Goal: Task Accomplishment & Management: Manage account settings

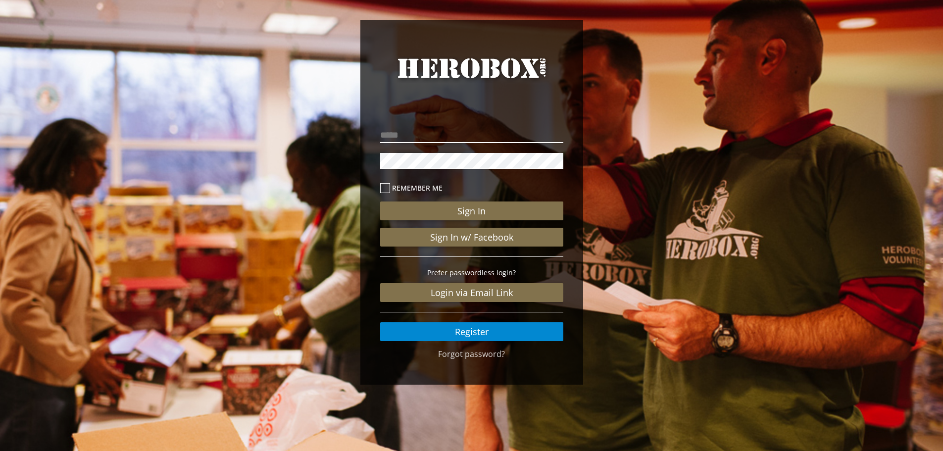
type input "**********"
click at [439, 137] on input "**********" at bounding box center [471, 135] width 183 height 16
drag, startPoint x: 221, startPoint y: 191, endPoint x: 286, endPoint y: 188, distance: 65.4
click at [221, 191] on div "**********" at bounding box center [471, 204] width 943 height 409
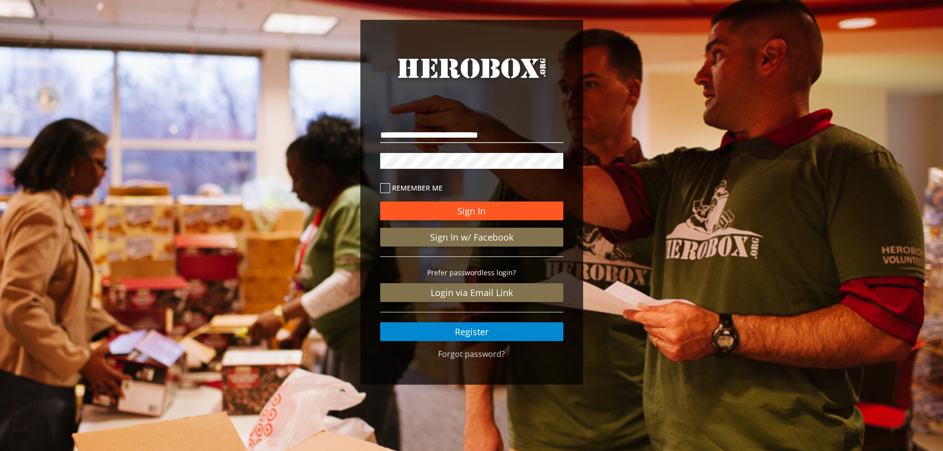
click at [485, 211] on button "Sign In" at bounding box center [471, 210] width 183 height 19
click at [420, 211] on button "Sign In" at bounding box center [471, 210] width 183 height 19
click at [259, 162] on div "**********" at bounding box center [471, 204] width 943 height 409
click at [380, 201] on button "Sign In" at bounding box center [471, 210] width 183 height 19
click at [437, 214] on button "Sign In" at bounding box center [471, 210] width 183 height 19
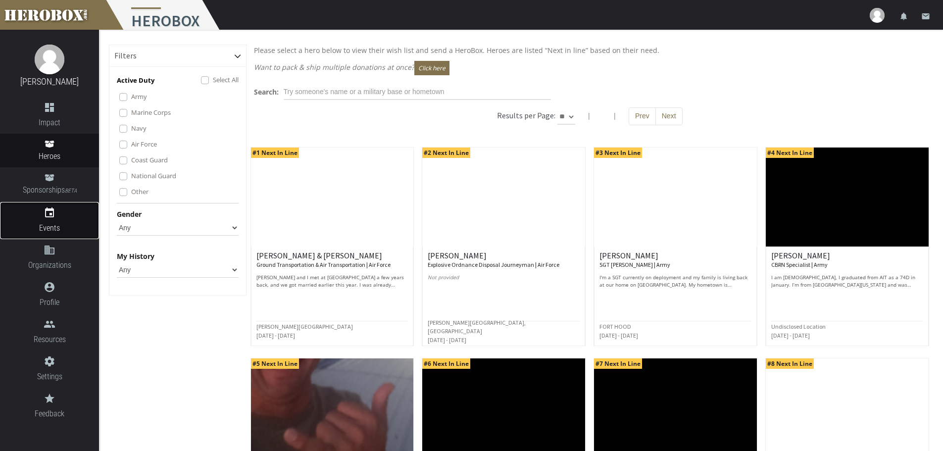
click at [52, 215] on icon "event" at bounding box center [49, 213] width 99 height 12
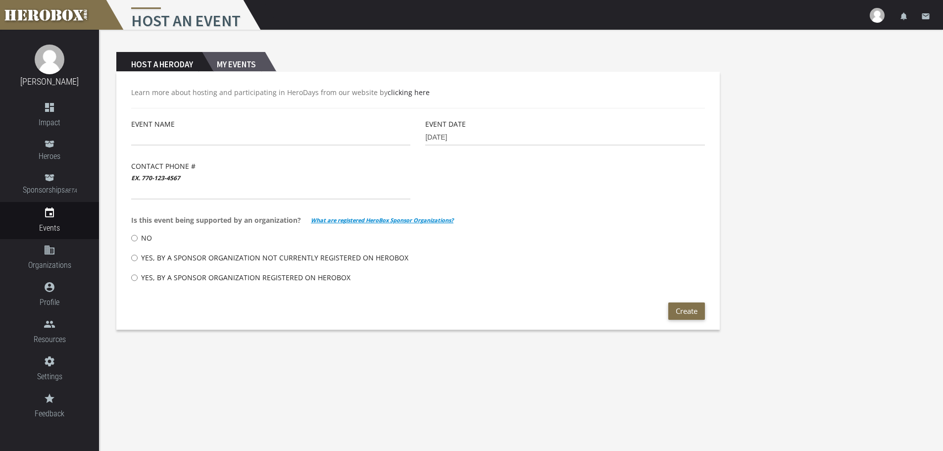
click at [242, 65] on h2 "My Events" at bounding box center [233, 62] width 63 height 20
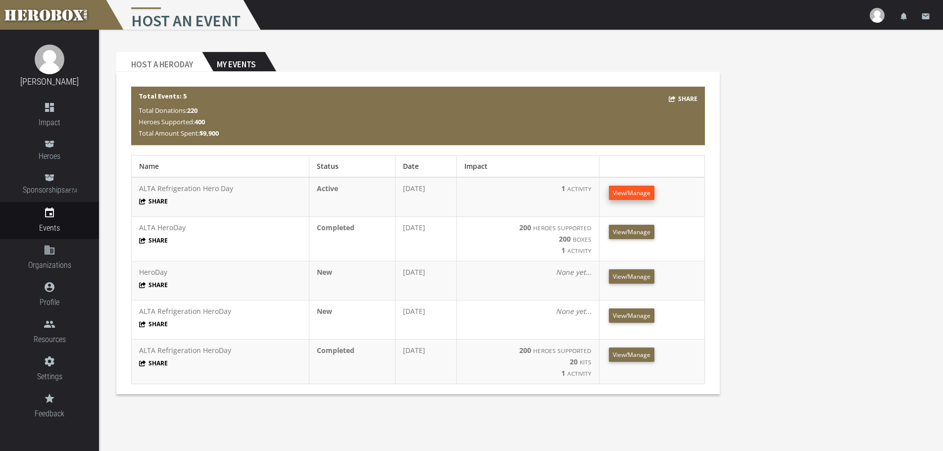
click at [634, 193] on span "View/Manage" at bounding box center [632, 193] width 38 height 8
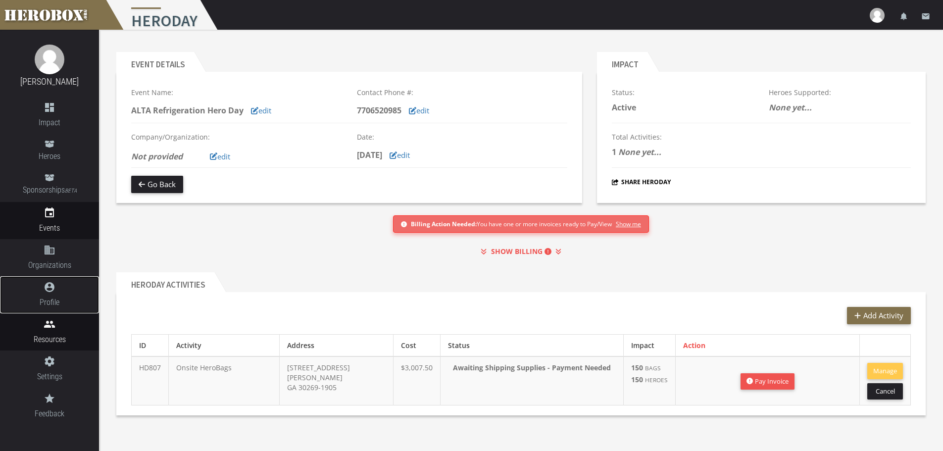
click at [56, 313] on ul "dashboard Impact Heroes Sponsorships BETA event Events domain Organizations acc…" at bounding box center [49, 261] width 99 height 328
click at [50, 322] on icon "people" at bounding box center [49, 324] width 99 height 12
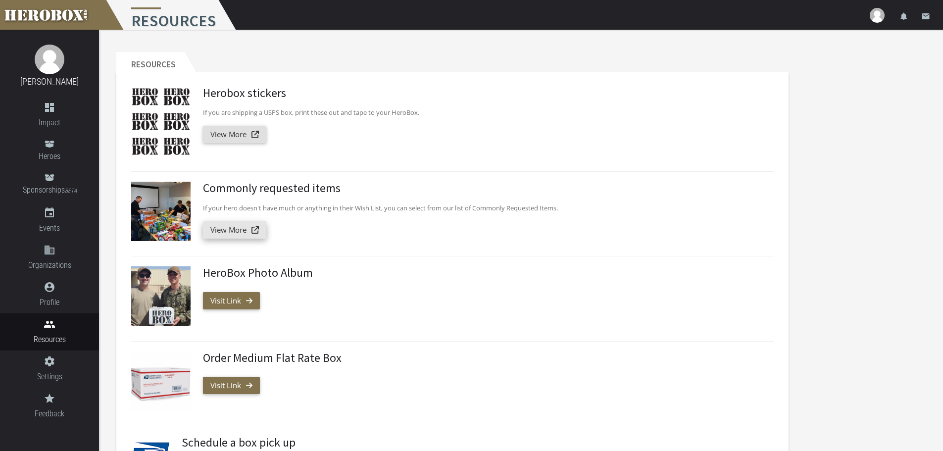
click at [240, 228] on link "View More" at bounding box center [234, 229] width 63 height 17
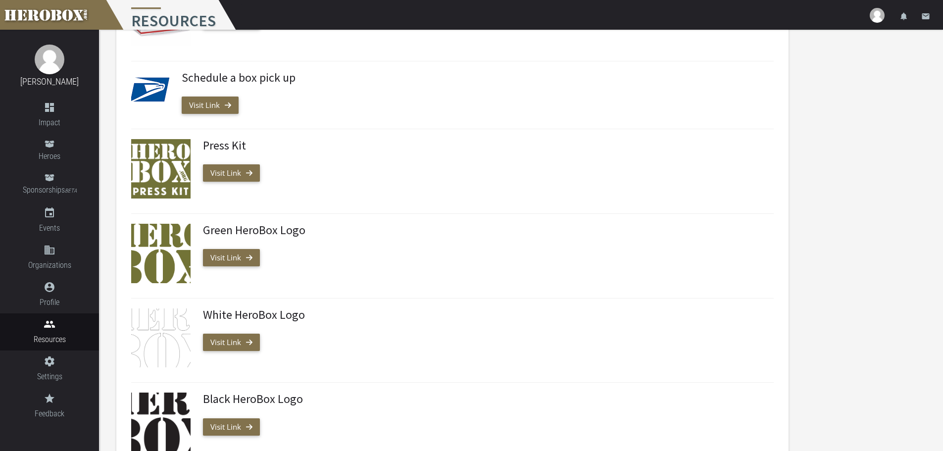
scroll to position [396, 0]
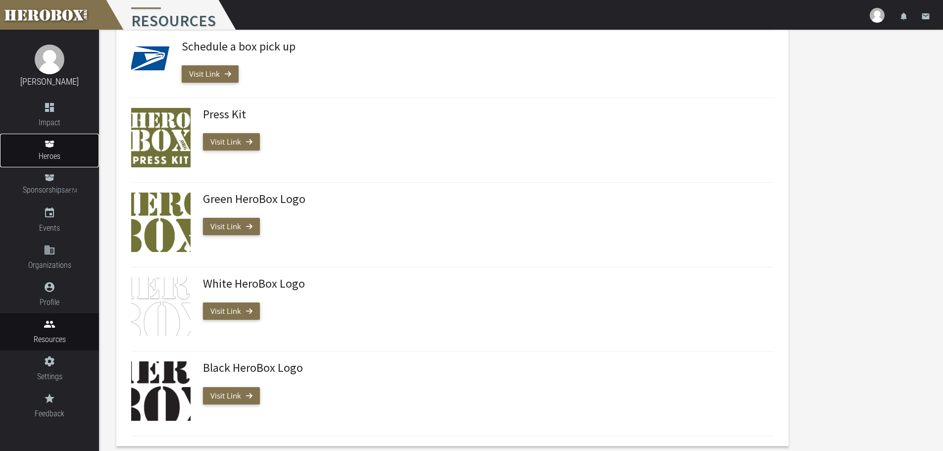
click at [48, 147] on icon at bounding box center [49, 144] width 9 height 7
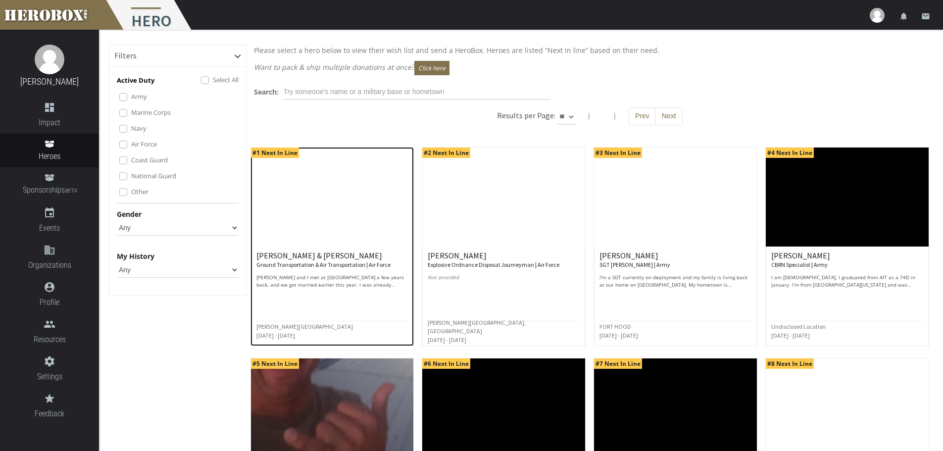
click at [363, 207] on img at bounding box center [332, 197] width 163 height 99
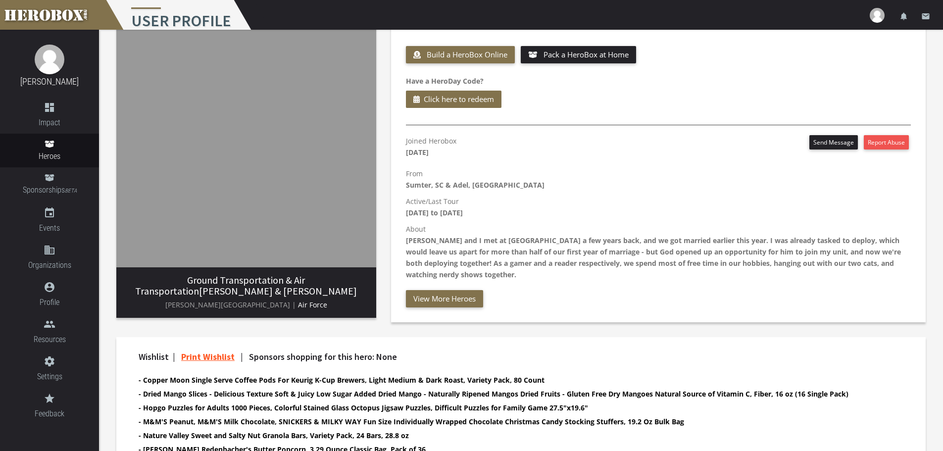
scroll to position [183, 0]
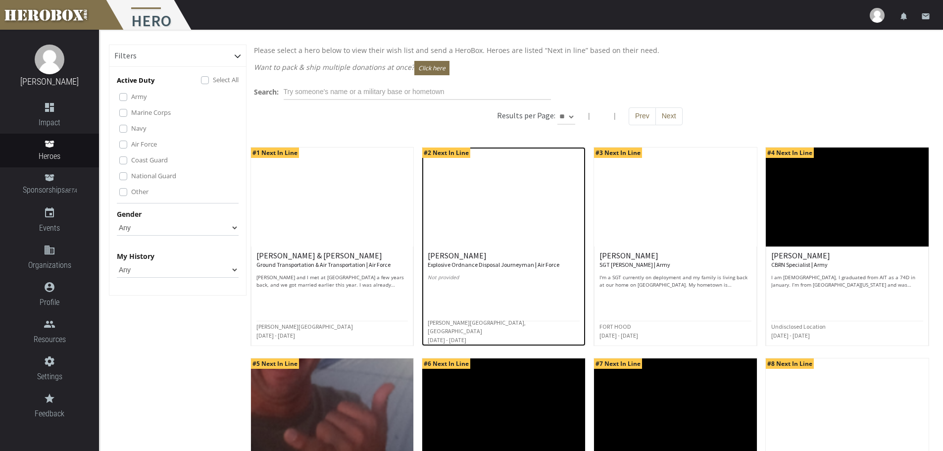
click at [468, 288] on p "Not provided" at bounding box center [504, 281] width 152 height 15
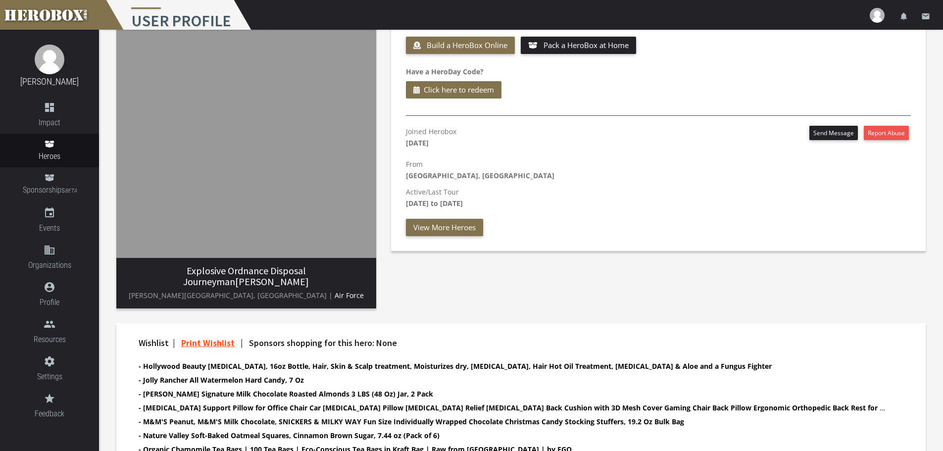
scroll to position [167, 0]
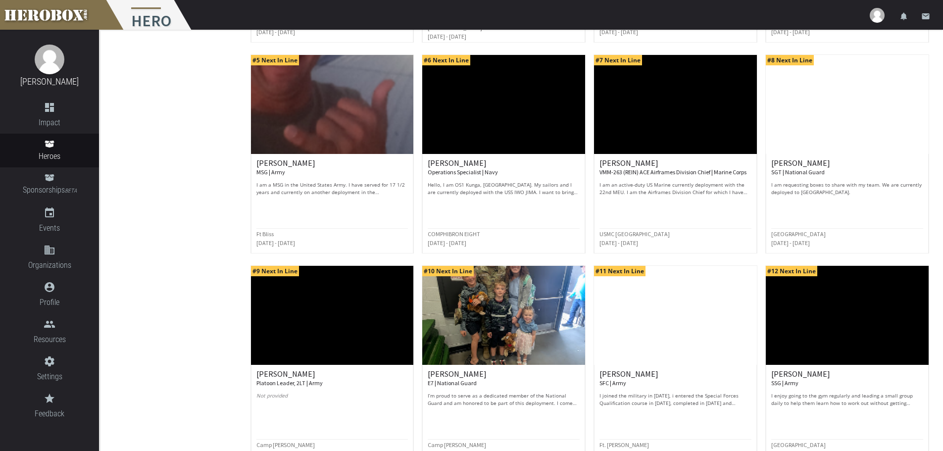
scroll to position [381, 0]
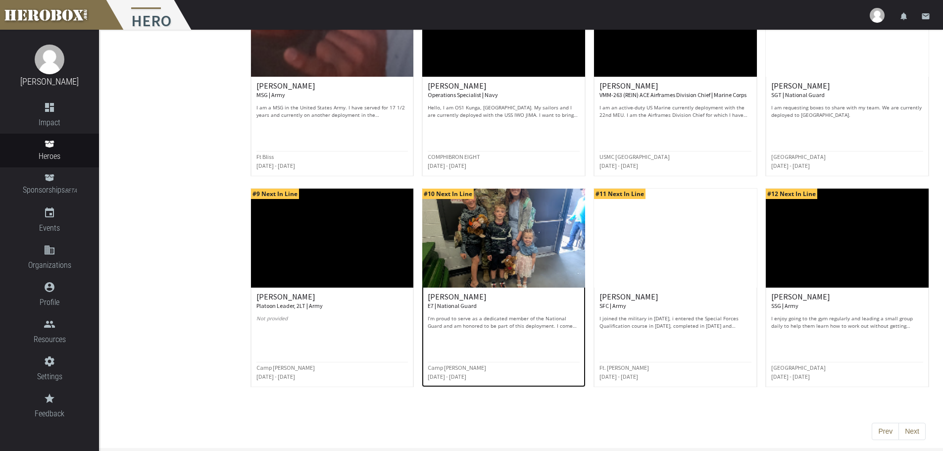
click at [528, 331] on div "[PERSON_NAME] E7 | National Guard I’m proud to serve as a dedicated member of t…" at bounding box center [504, 327] width 152 height 69
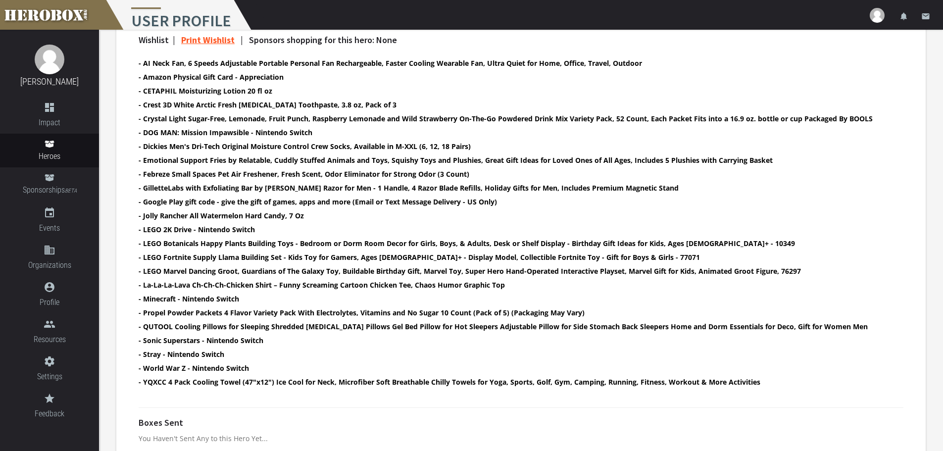
scroll to position [377, 0]
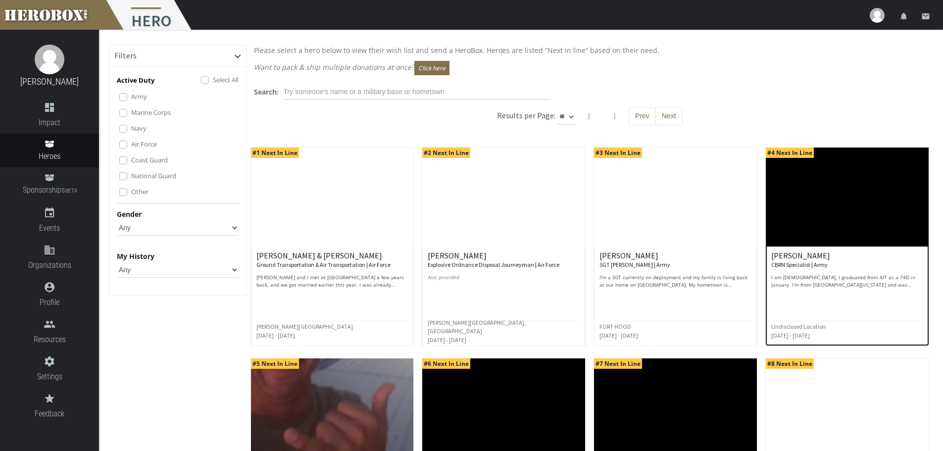
click at [829, 266] on h6 "[PERSON_NAME] CBRN Specialist | Army" at bounding box center [847, 259] width 152 height 17
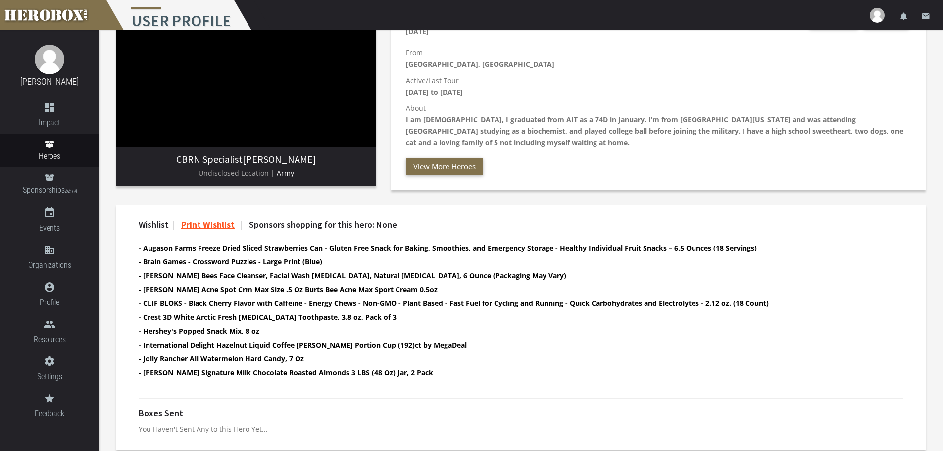
scroll to position [171, 0]
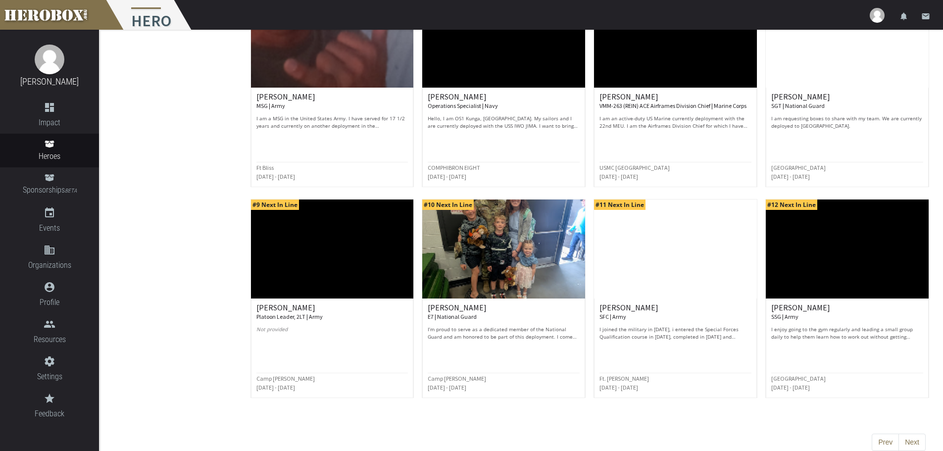
scroll to position [381, 0]
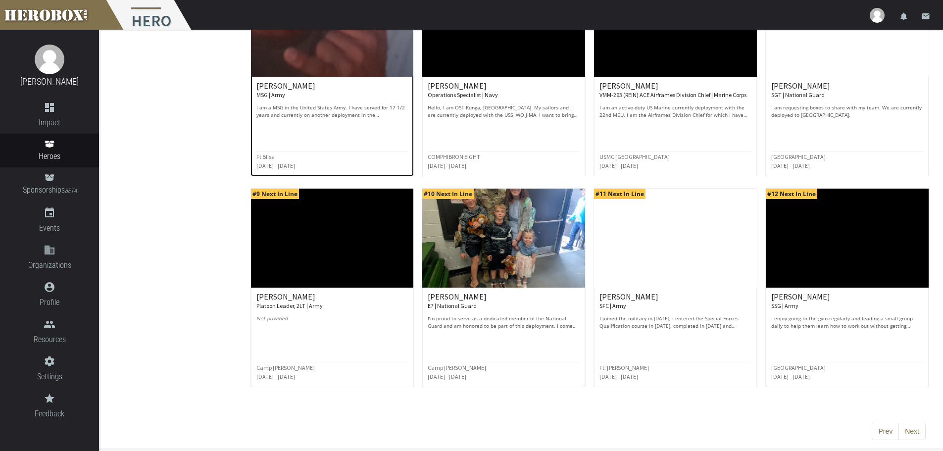
click at [327, 123] on div at bounding box center [332, 126] width 152 height 11
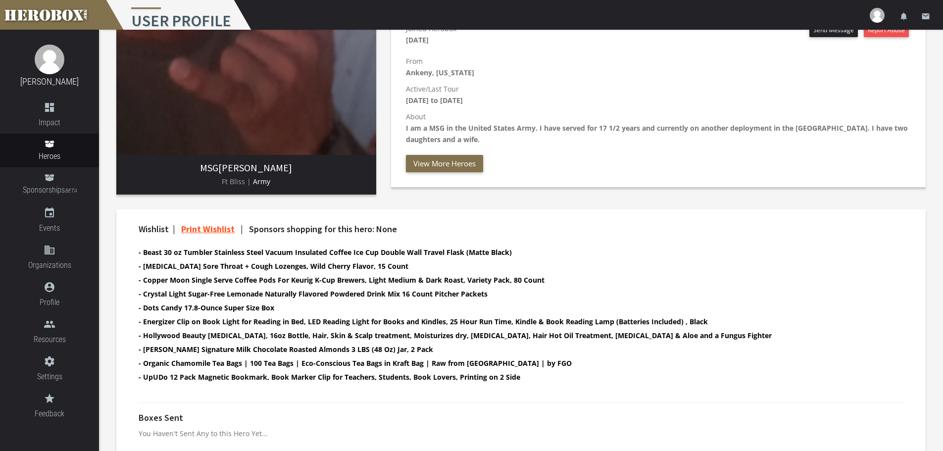
scroll to position [167, 0]
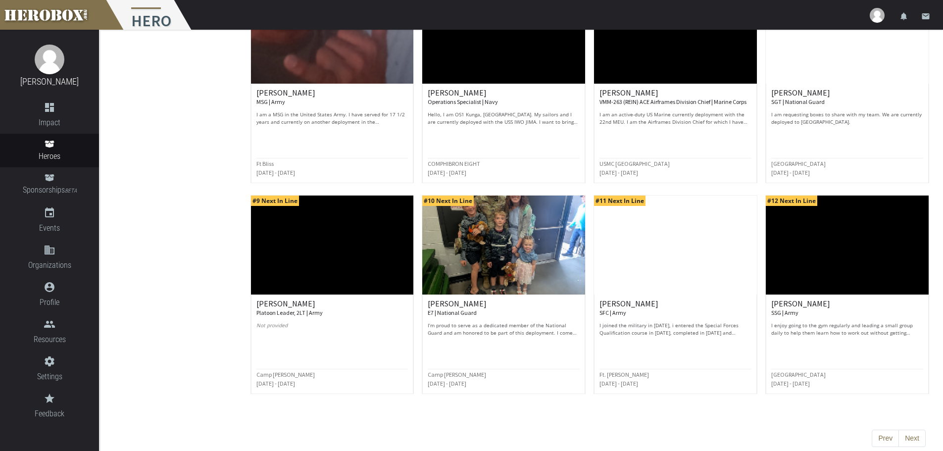
scroll to position [381, 0]
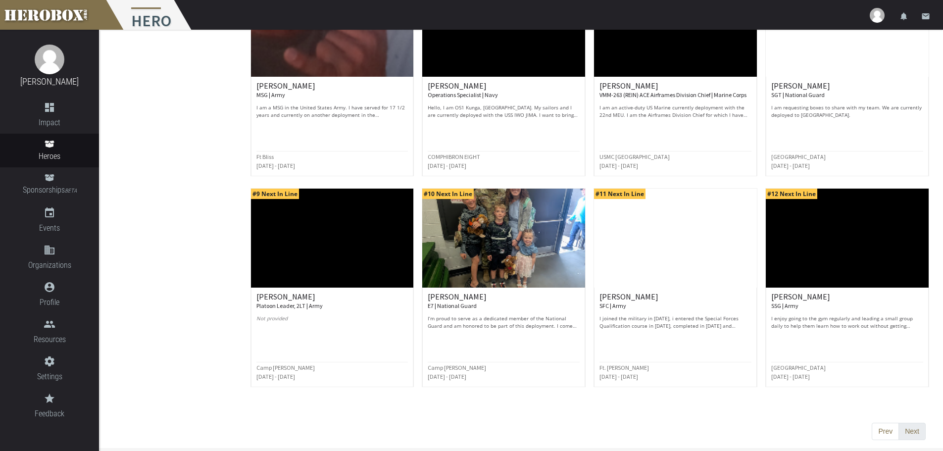
click at [911, 431] on button "Next" at bounding box center [911, 432] width 27 height 18
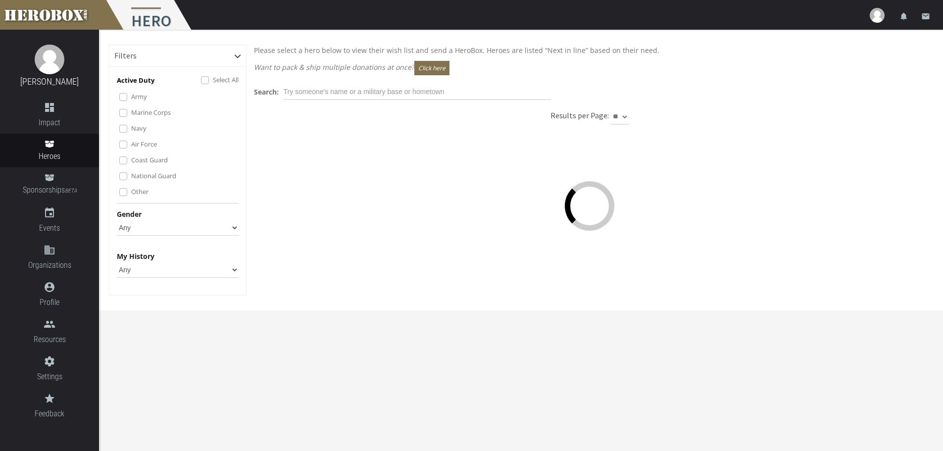
scroll to position [0, 0]
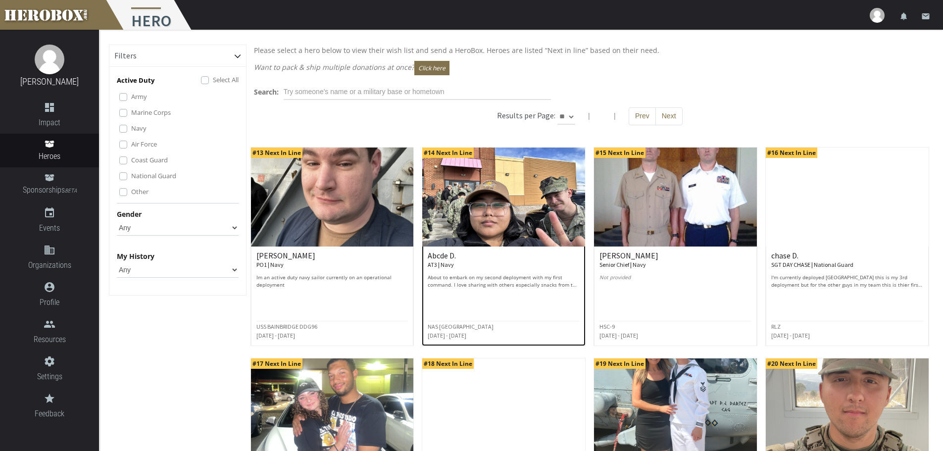
click at [503, 280] on p "About to embark on my second deployment with my first command. I love sharing w…" at bounding box center [504, 281] width 152 height 15
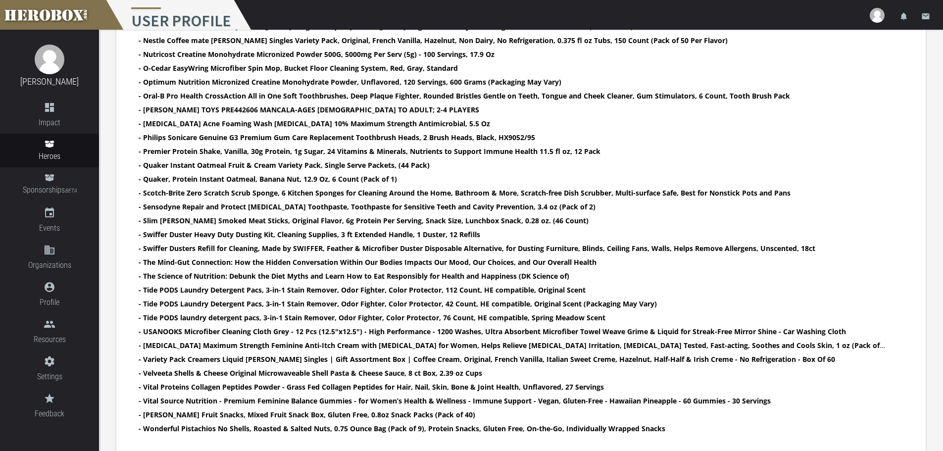
scroll to position [1300, 0]
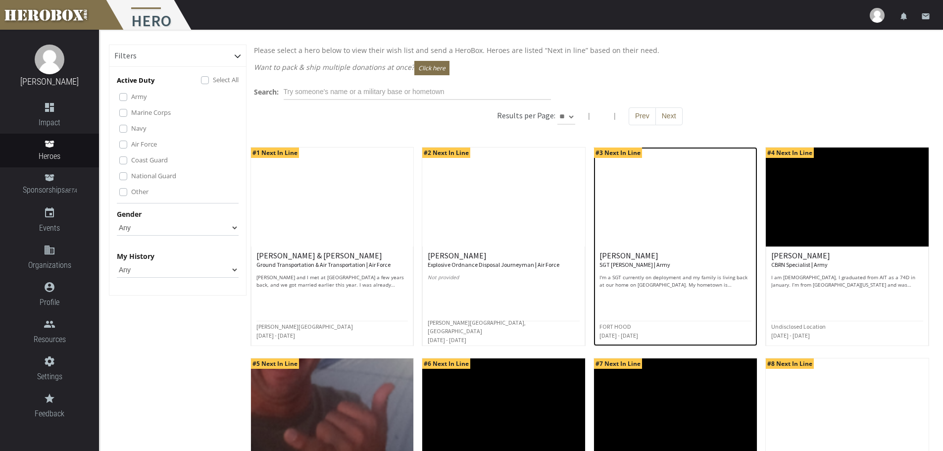
click at [693, 262] on h6 "[PERSON_NAME] SGT [PERSON_NAME] | Army" at bounding box center [675, 259] width 152 height 17
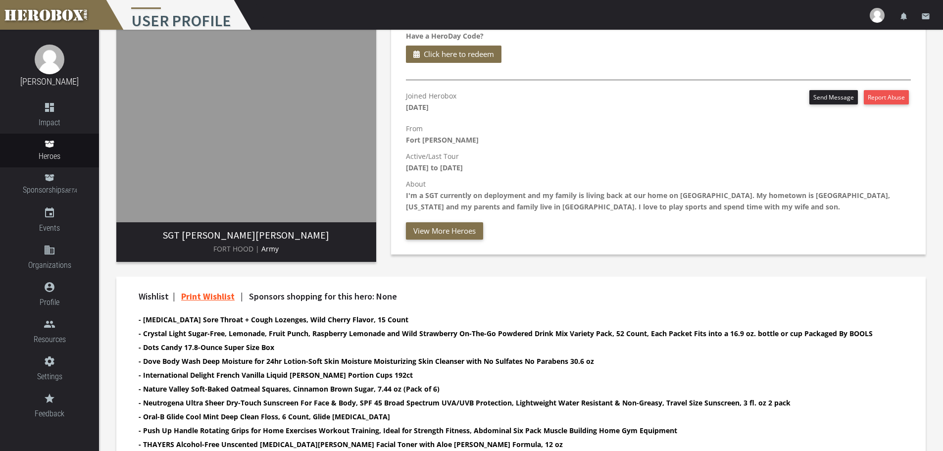
scroll to position [167, 0]
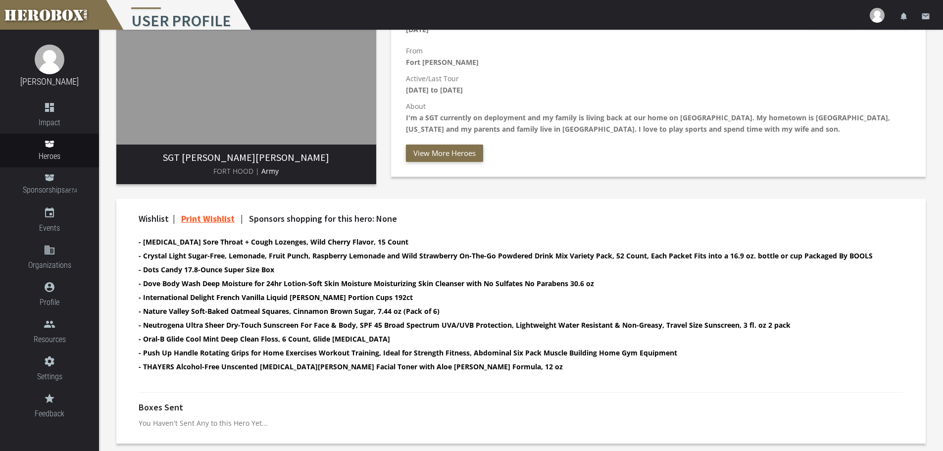
click at [583, 355] on b "- Push Up Handle Rotating Grips for Home Exercises Workout Training, Ideal for …" at bounding box center [408, 352] width 539 height 9
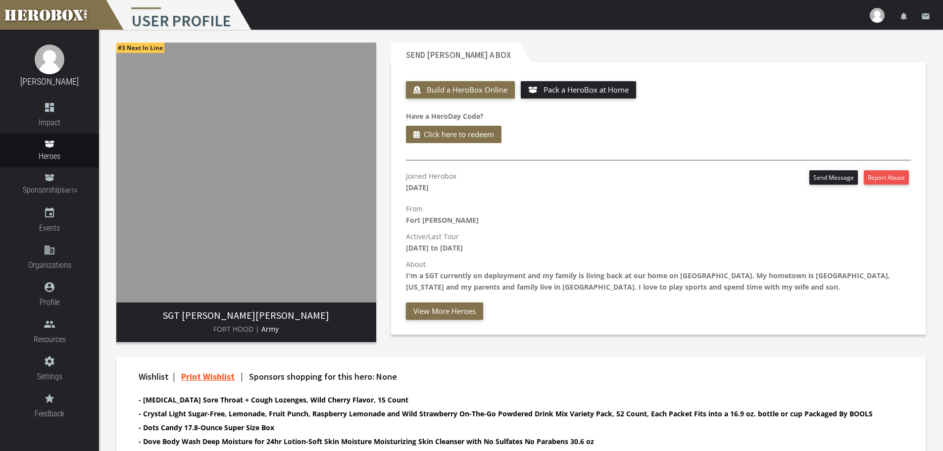
scroll to position [0, 0]
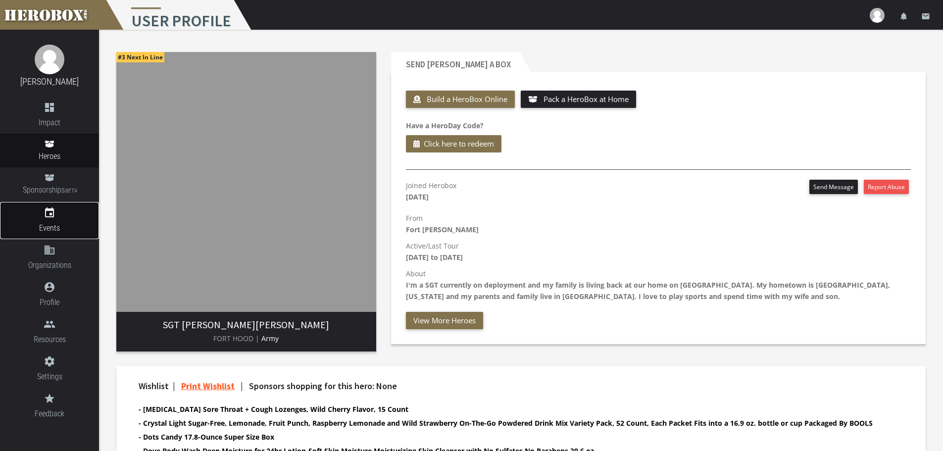
click at [53, 224] on span "Events" at bounding box center [49, 228] width 99 height 12
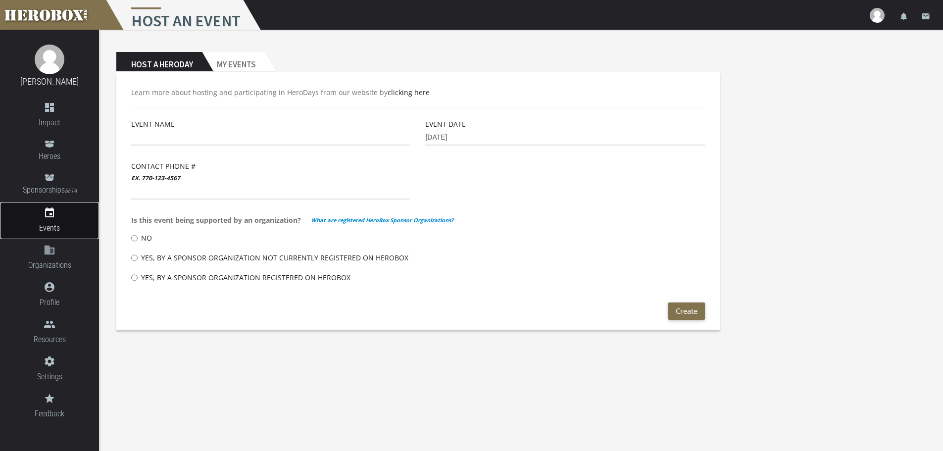
click at [56, 216] on link "event Events" at bounding box center [49, 220] width 99 height 37
click at [244, 57] on h2 "My Events" at bounding box center [233, 62] width 63 height 20
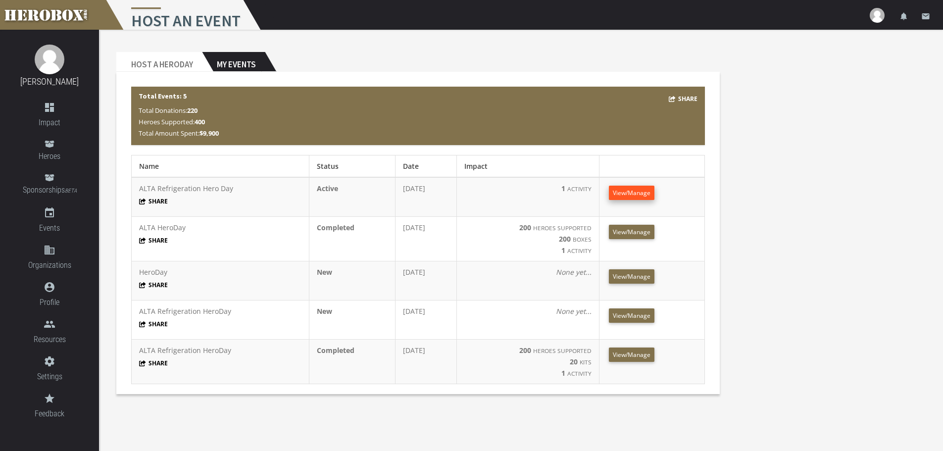
click at [628, 192] on span "View/Manage" at bounding box center [632, 193] width 38 height 8
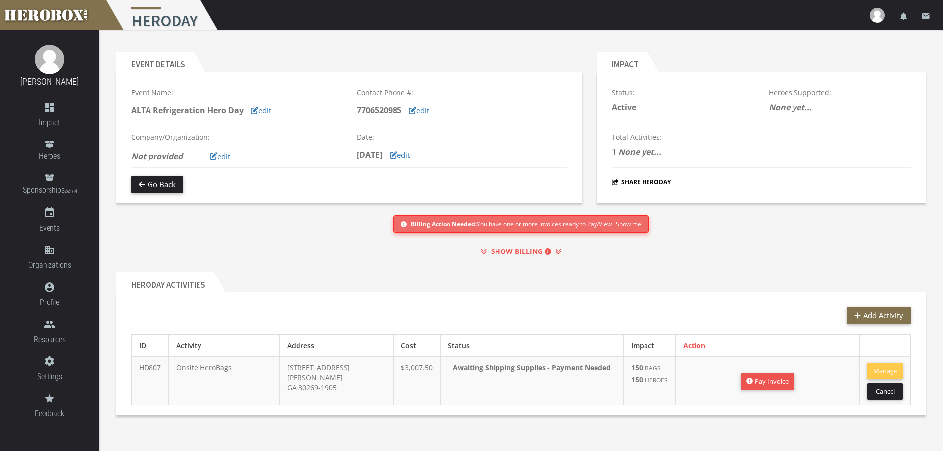
click at [520, 251] on b "SHOW BILLING" at bounding box center [521, 251] width 60 height 11
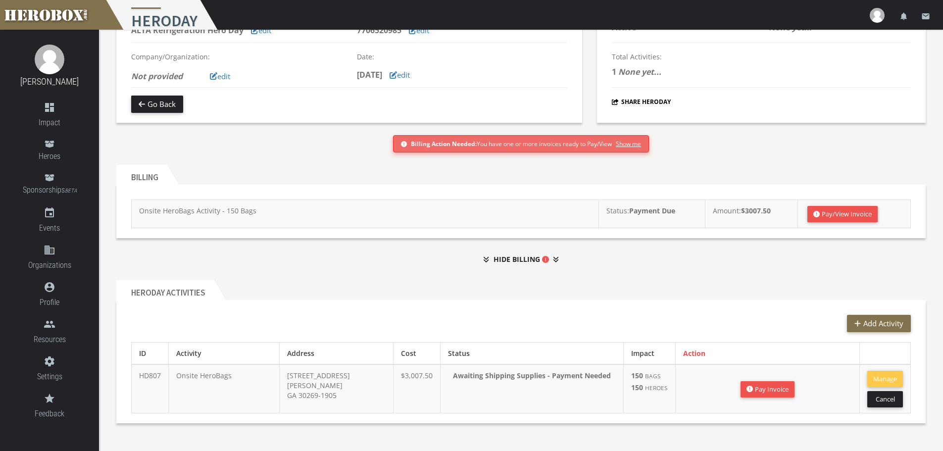
scroll to position [84, 0]
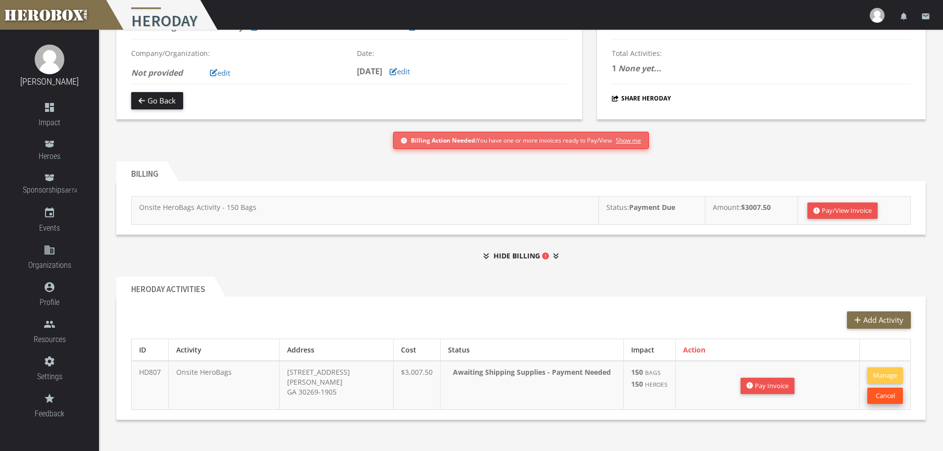
click at [886, 394] on button "Cancel" at bounding box center [885, 396] width 36 height 16
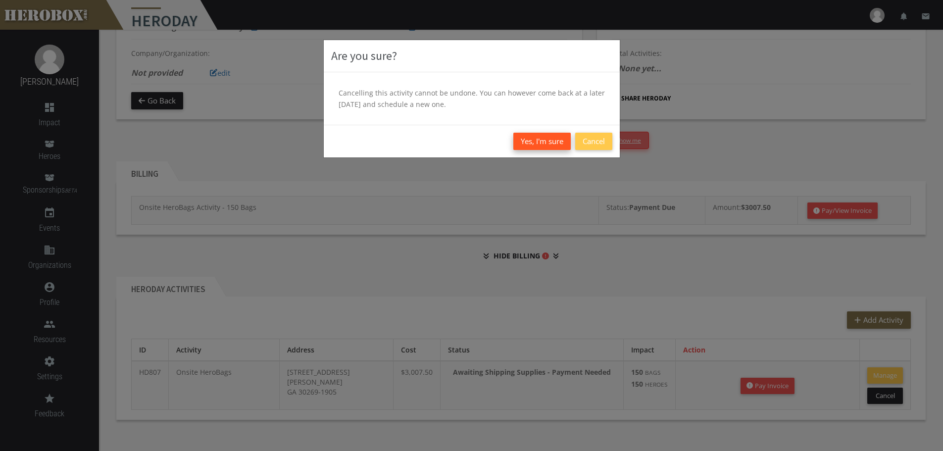
click at [536, 136] on button "Yes, I'm sure" at bounding box center [541, 141] width 57 height 17
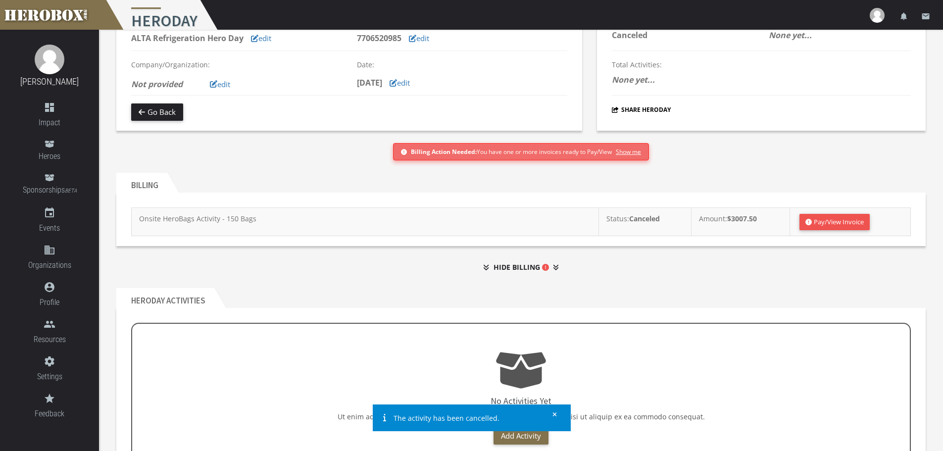
scroll to position [0, 0]
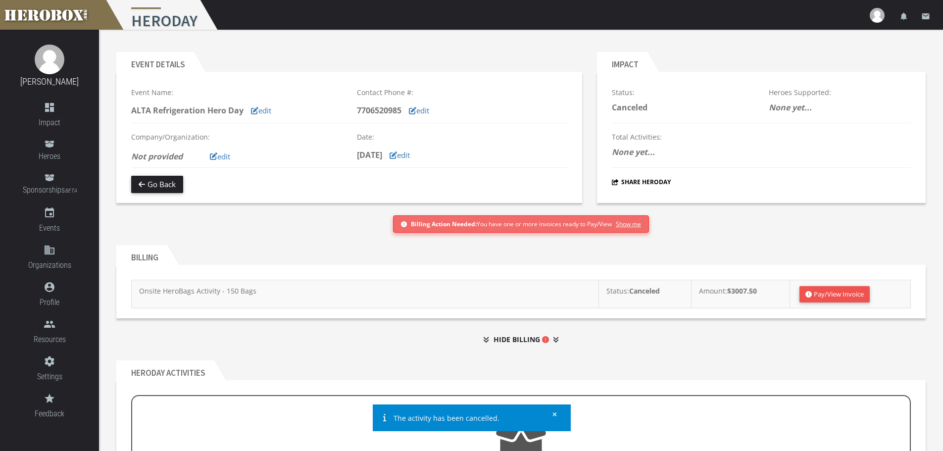
click at [536, 338] on b "HIDE BILLING" at bounding box center [520, 339] width 55 height 11
